Goal: Task Accomplishment & Management: Complete application form

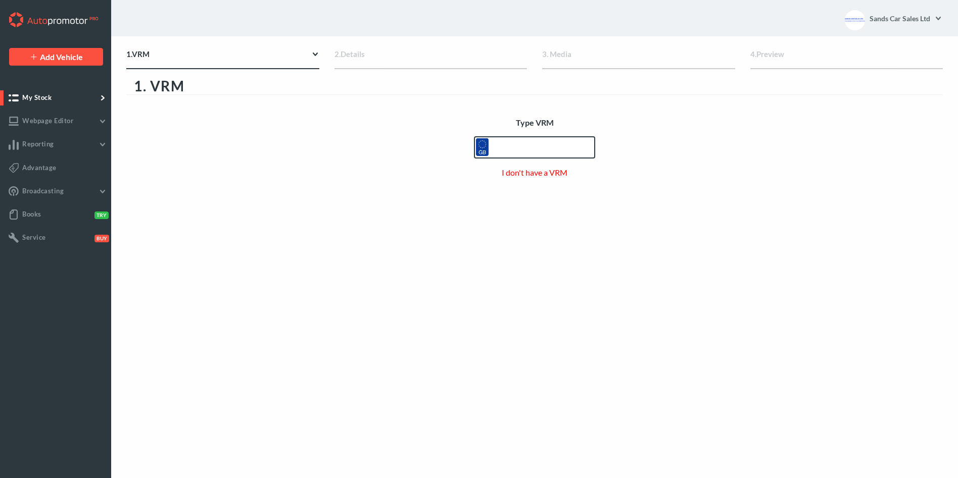
click at [523, 149] on input "text" at bounding box center [534, 147] width 121 height 22
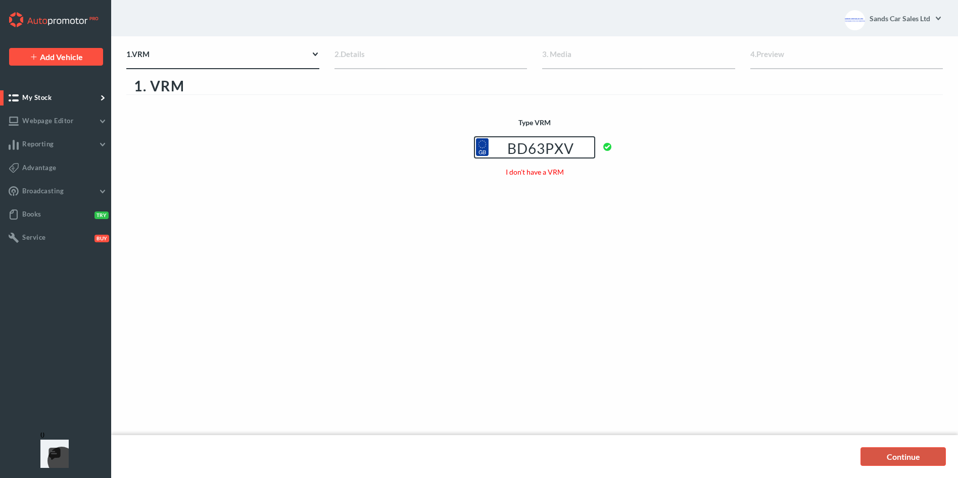
type input "BD63PXV"
click at [910, 455] on link "Continue" at bounding box center [902, 457] width 85 height 19
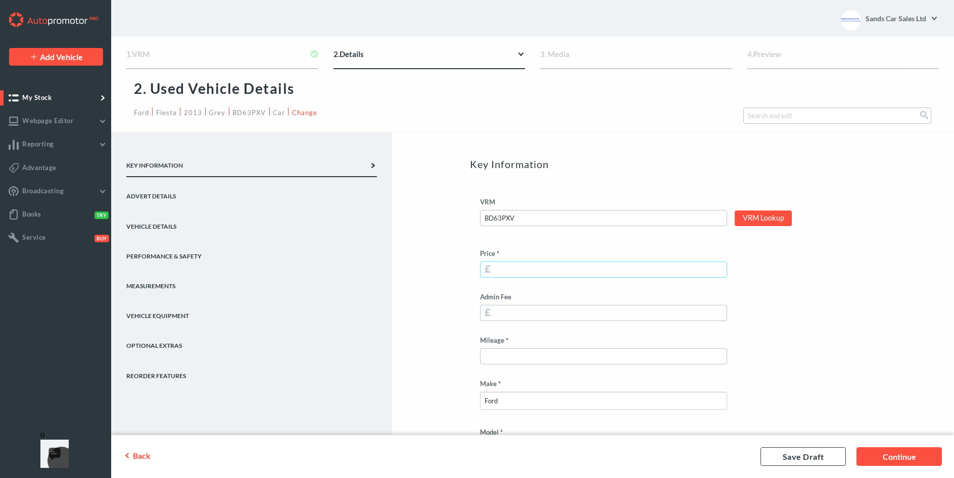
click at [531, 272] on input "Price *" at bounding box center [603, 270] width 247 height 16
type input "4295"
click at [516, 355] on input "Mileage *" at bounding box center [603, 357] width 247 height 16
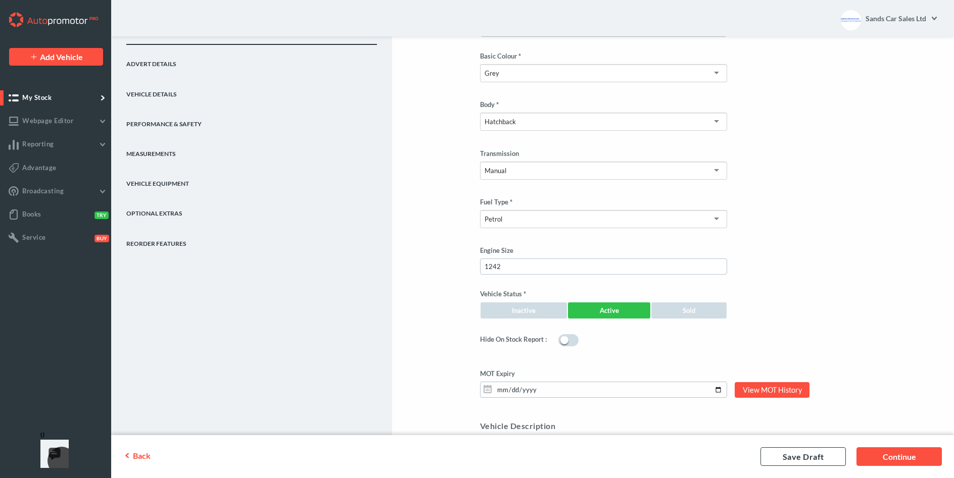
scroll to position [707, 0]
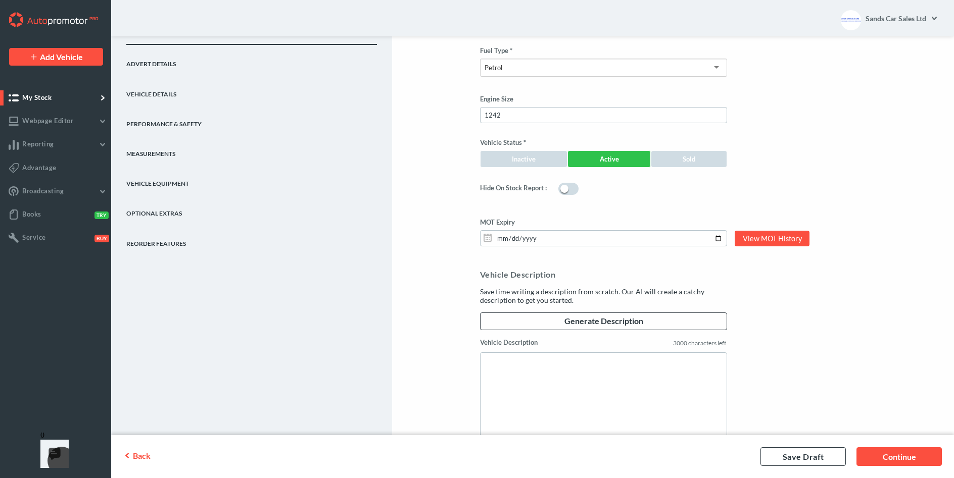
type input "46000"
click at [719, 235] on input "[DATE]" at bounding box center [603, 238] width 247 height 16
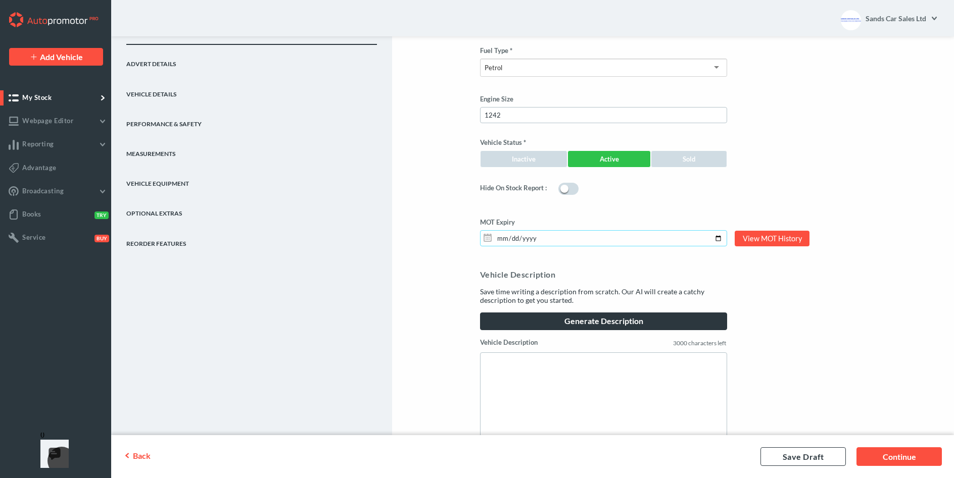
type input "[DATE]"
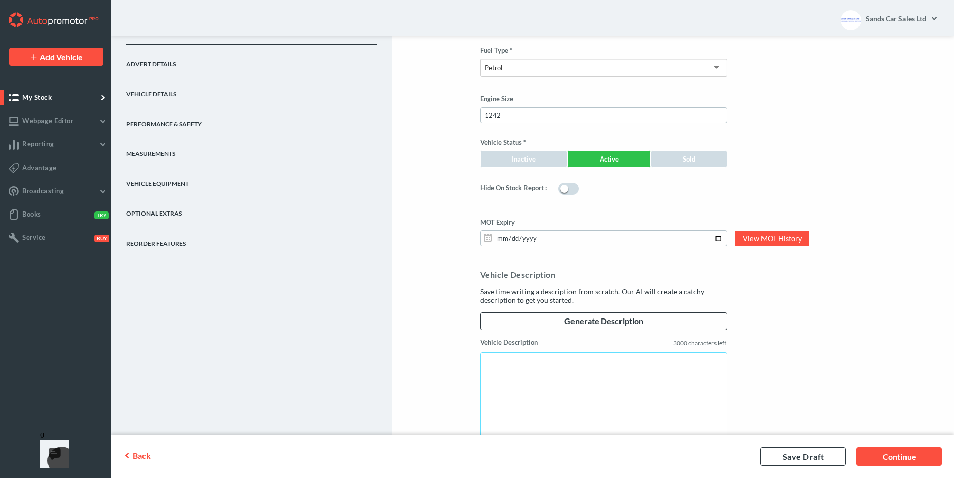
click at [528, 366] on textarea "Vehicle Description" at bounding box center [603, 401] width 247 height 97
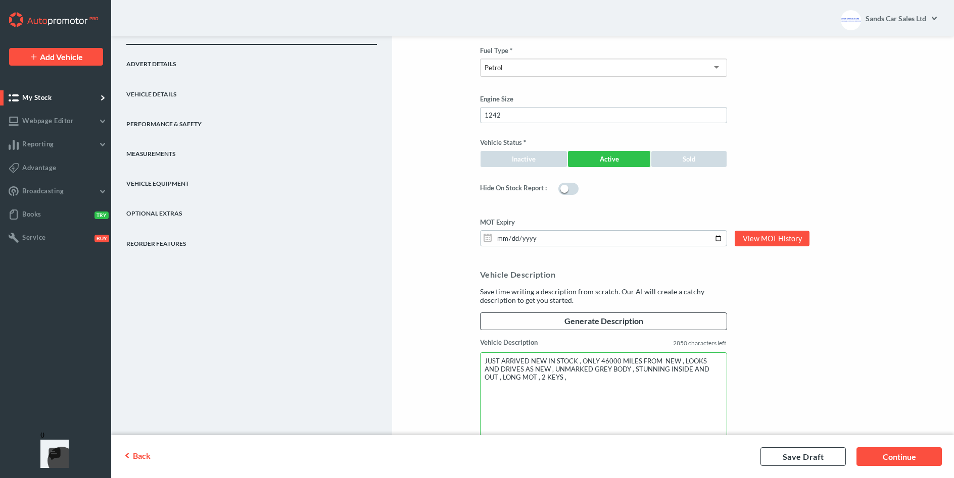
paste textarea "READY TO DRIVE AWAY, LONG MOT , PART EXCHANGE VERY WELCOME ,3 MONTHS WARRANTY P…"
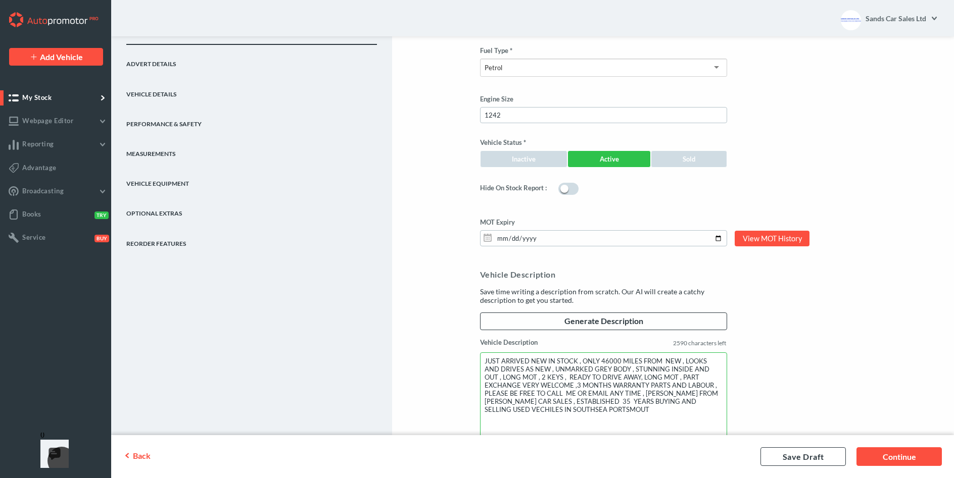
click at [656, 377] on textarea "JUST ARRIVED NEW IN STOCK , ONLY 46000 MILES FROM NEW , LOOKS AND DRIVES AS NEW…" at bounding box center [603, 401] width 247 height 97
type textarea "JUST ARRIVED NEW IN STOCK , ONLY 46000 MILES FROM NEW , LOOKS AND DRIVES AS NEW…"
click at [876, 459] on link "Continue" at bounding box center [898, 457] width 85 height 19
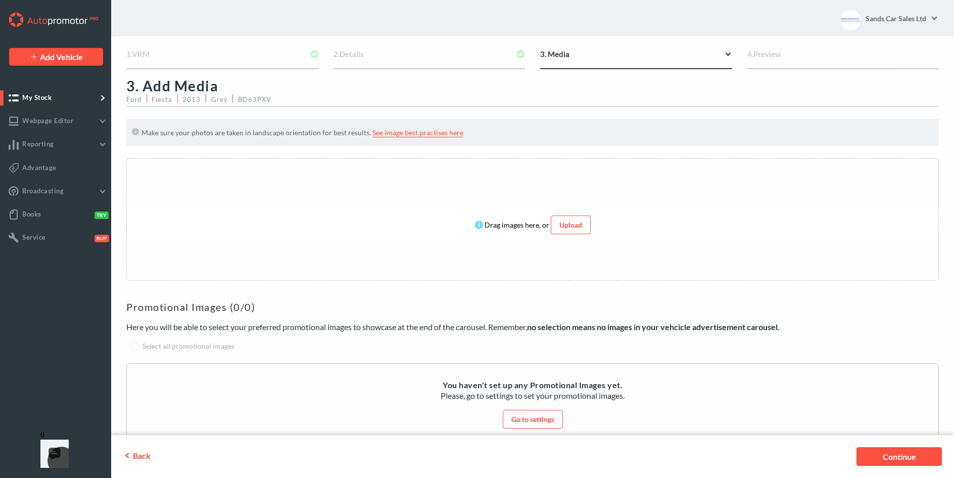
click at [876, 459] on link "Continue" at bounding box center [898, 457] width 85 height 19
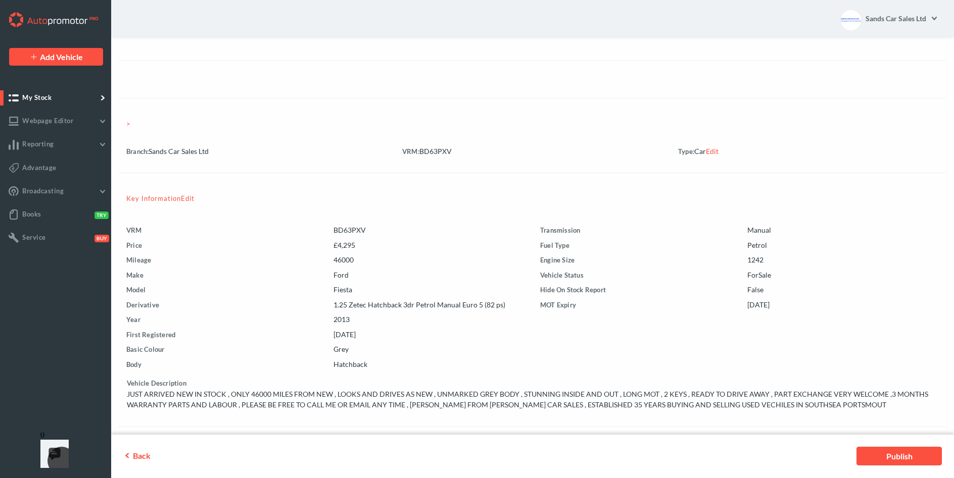
scroll to position [303, 0]
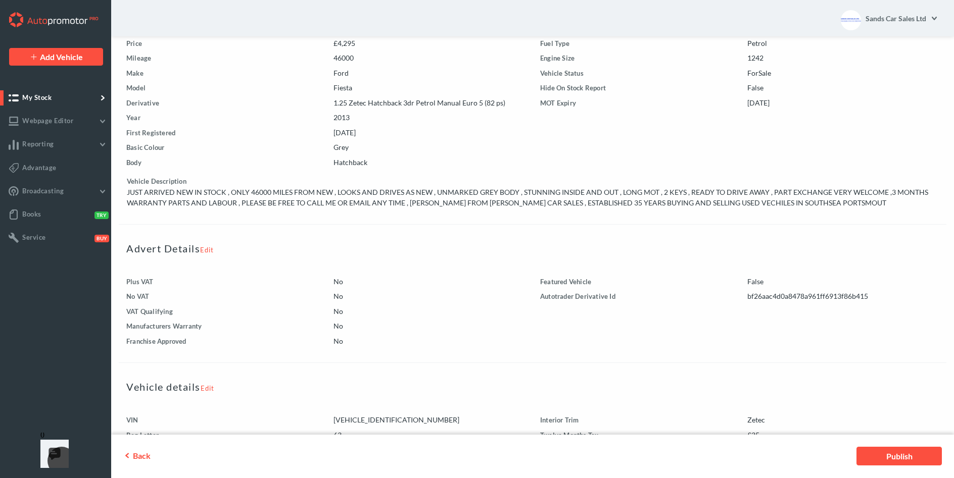
click at [214, 248] on link "Edit" at bounding box center [207, 250] width 14 height 8
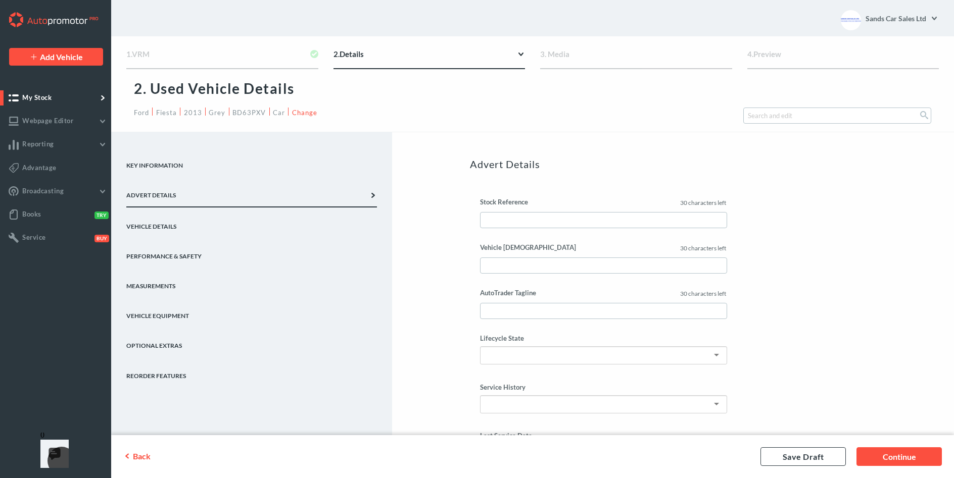
click at [511, 404] on div at bounding box center [603, 404] width 247 height 18
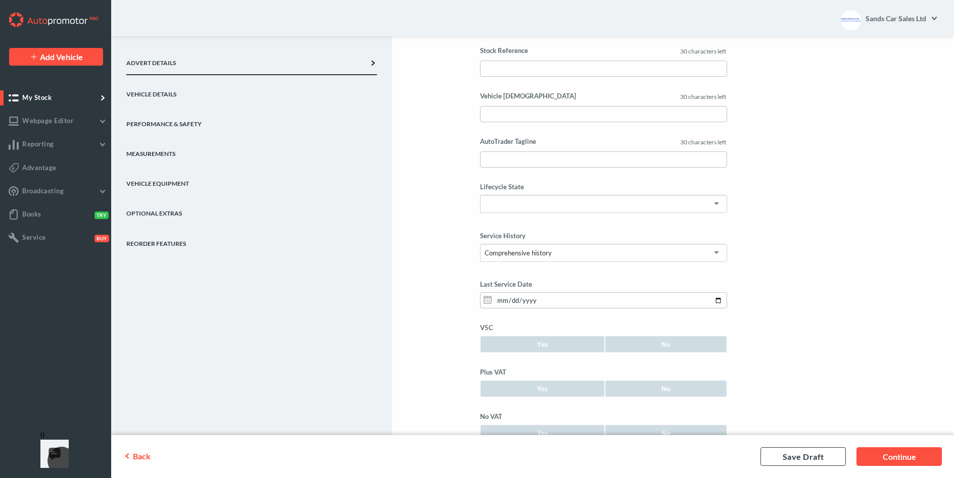
scroll to position [202, 0]
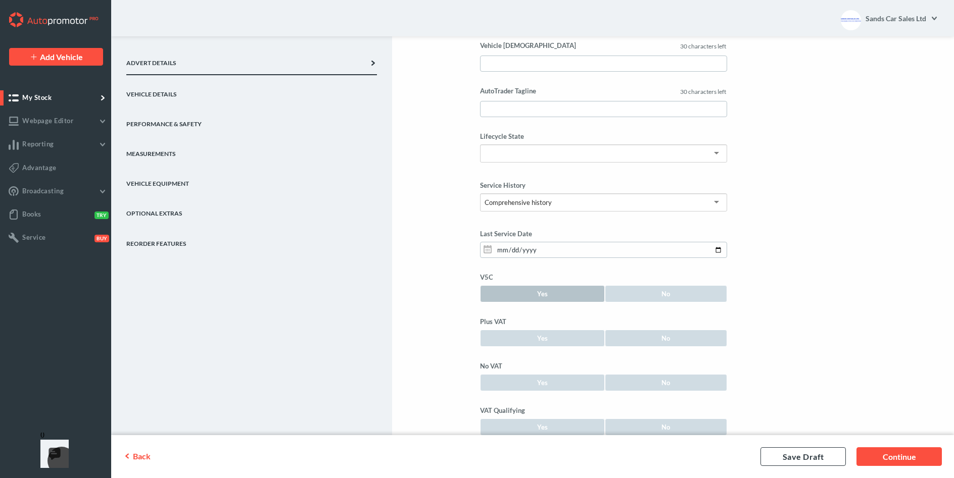
click at [511, 294] on link "Yes" at bounding box center [542, 293] width 125 height 17
click at [648, 341] on link "No" at bounding box center [666, 338] width 123 height 17
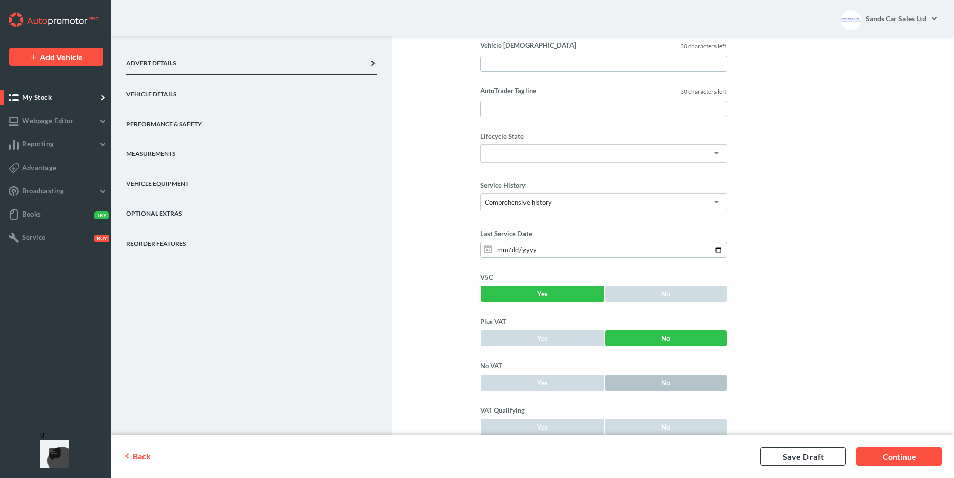
click at [649, 380] on link "No" at bounding box center [666, 382] width 123 height 17
click at [648, 426] on link "No" at bounding box center [666, 427] width 123 height 17
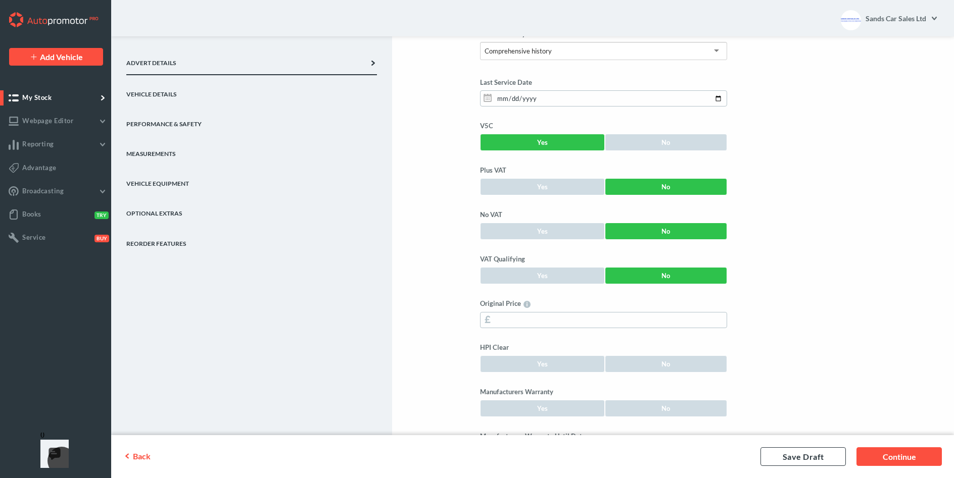
scroll to position [404, 0]
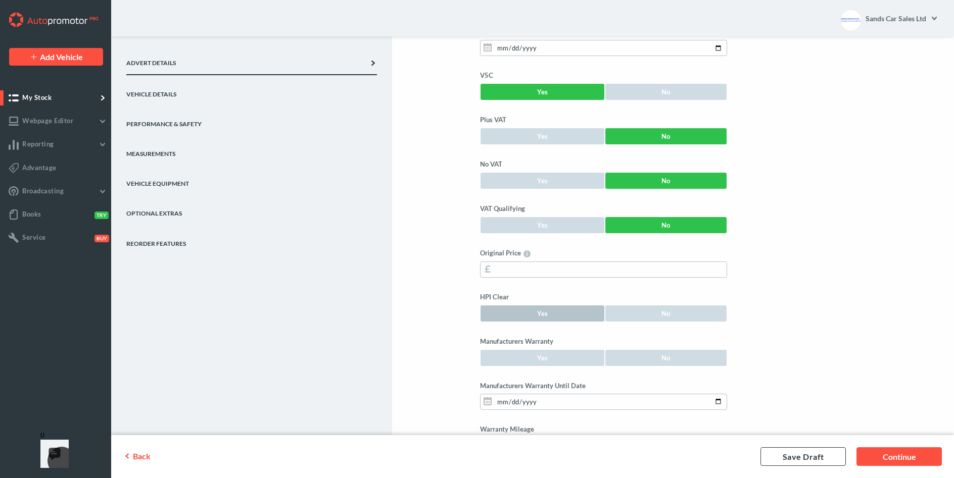
click at [557, 318] on link "Yes" at bounding box center [542, 313] width 125 height 17
click at [637, 352] on link "No" at bounding box center [666, 358] width 123 height 17
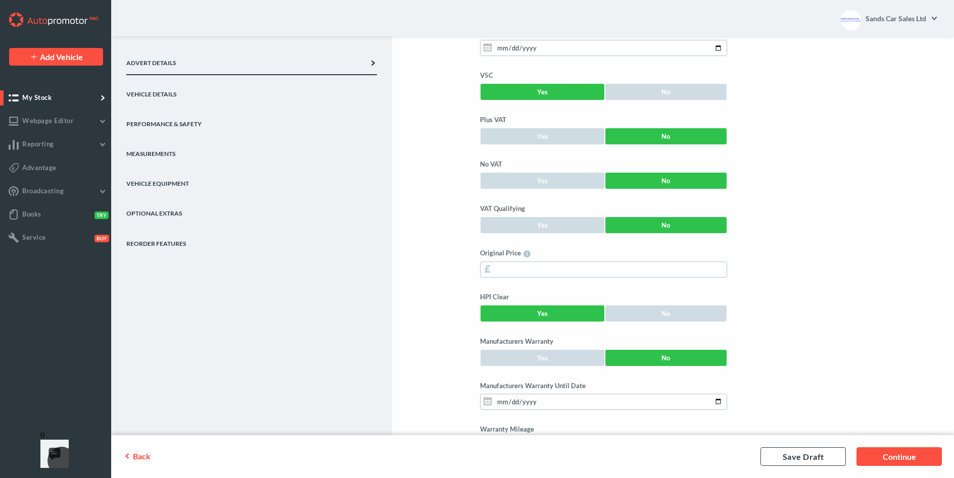
scroll to position [536, 0]
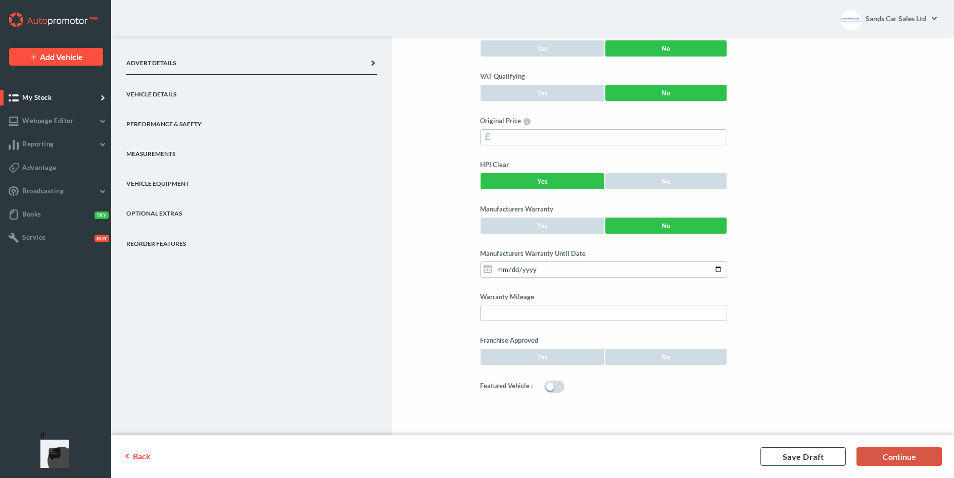
click at [872, 455] on link "Continue" at bounding box center [898, 457] width 85 height 19
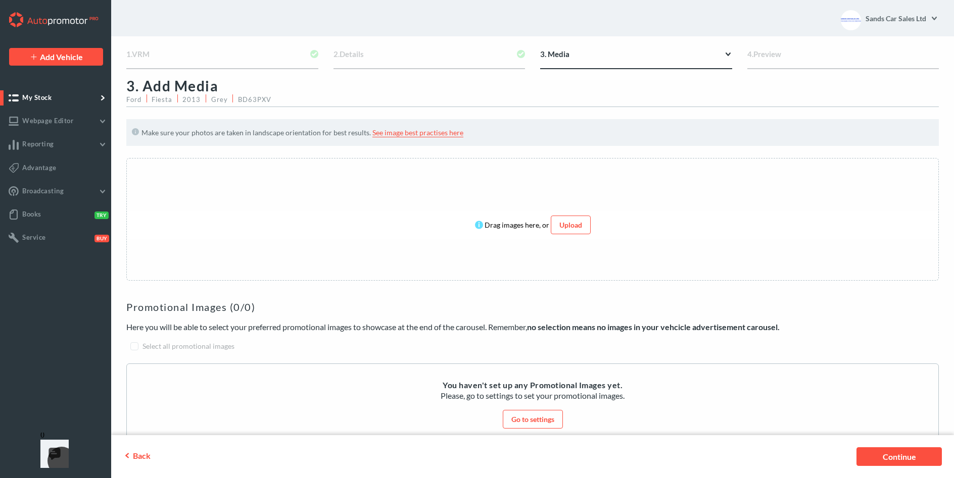
click at [872, 455] on link "Continue" at bounding box center [898, 457] width 85 height 19
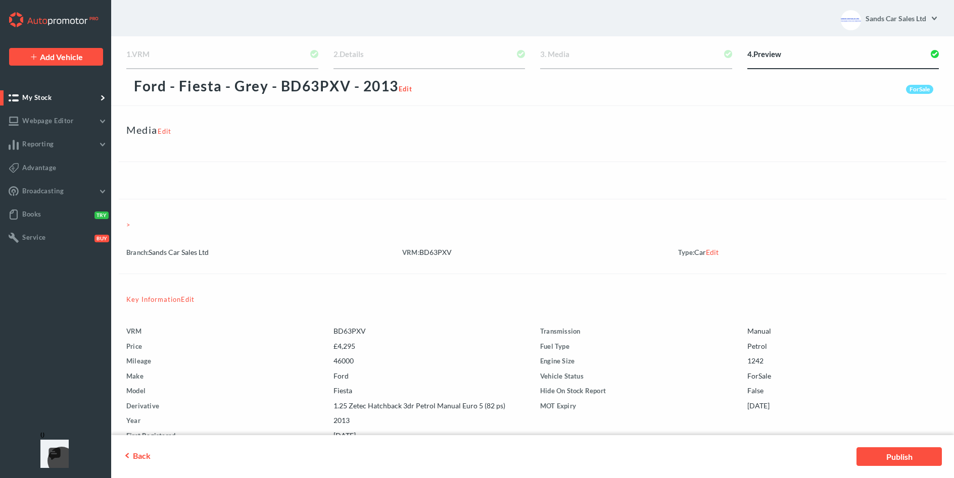
click at [872, 455] on link "Publish" at bounding box center [898, 457] width 85 height 19
